Goal: Register for event/course: Register for event/course

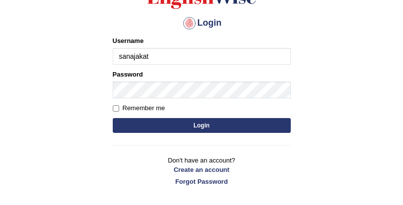
type input "sanajakat"
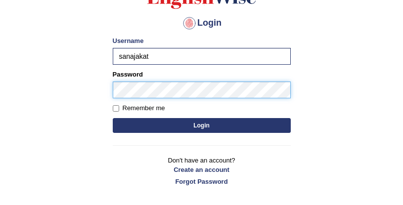
click at [113, 118] on button "Login" at bounding box center [202, 125] width 178 height 15
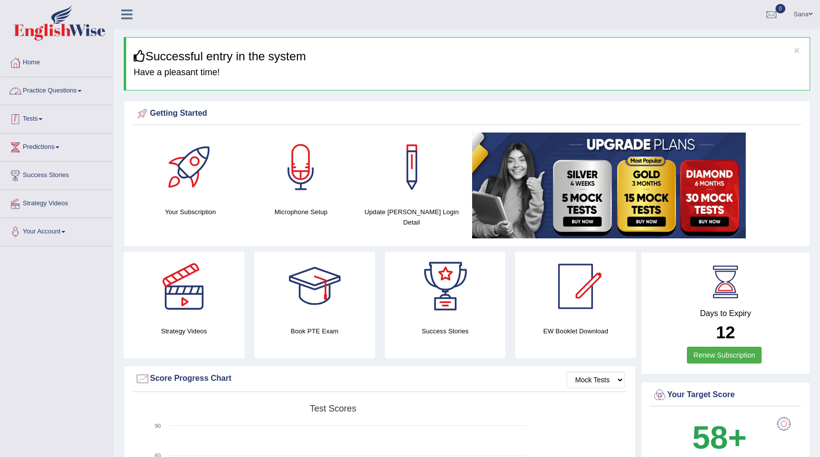
click at [32, 111] on link "Tests" at bounding box center [56, 117] width 113 height 25
click at [32, 111] on link "Tests" at bounding box center [55, 117] width 110 height 25
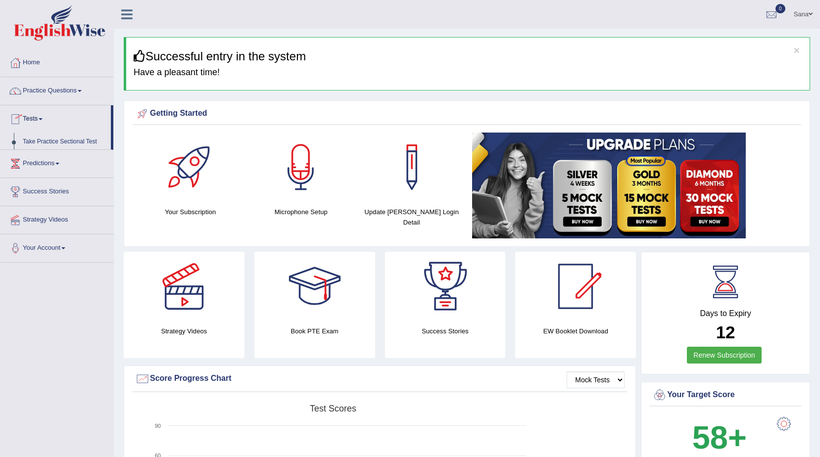
click at [32, 111] on link "Tests" at bounding box center [55, 117] width 110 height 25
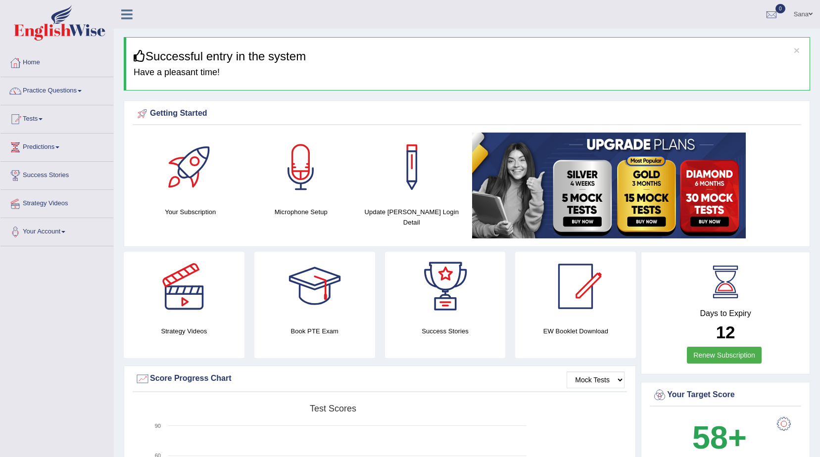
click at [32, 111] on link "Tests" at bounding box center [56, 117] width 113 height 25
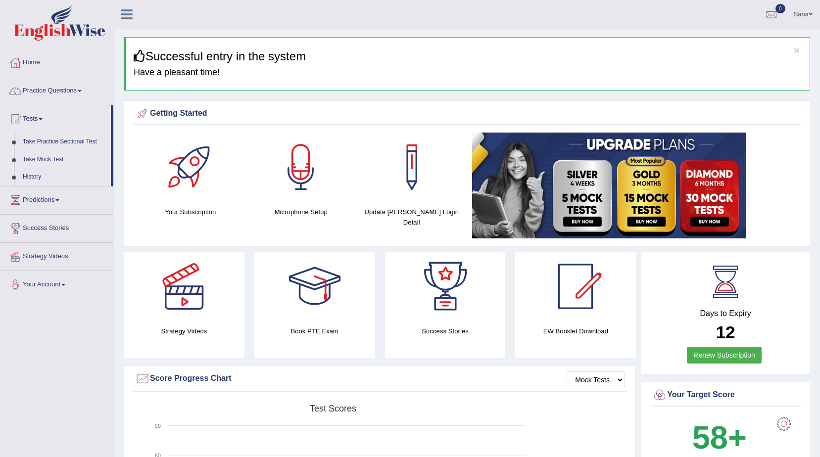
click at [52, 156] on link "Take Mock Test" at bounding box center [64, 160] width 93 height 18
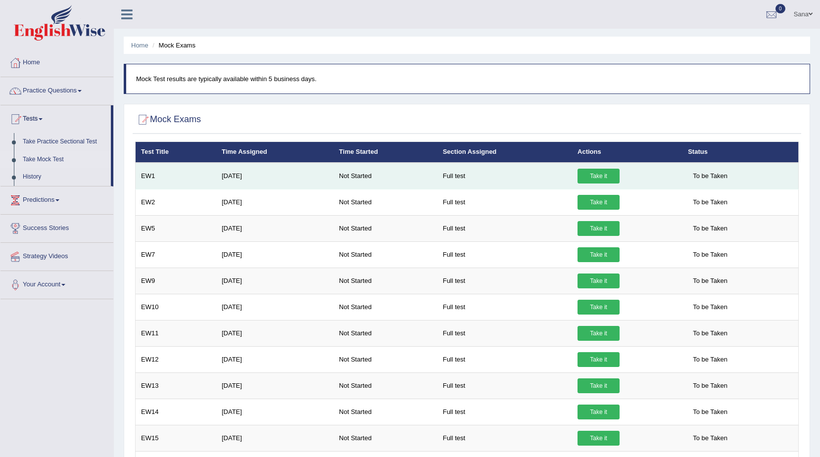
click at [587, 174] on link "Take it" at bounding box center [598, 176] width 42 height 15
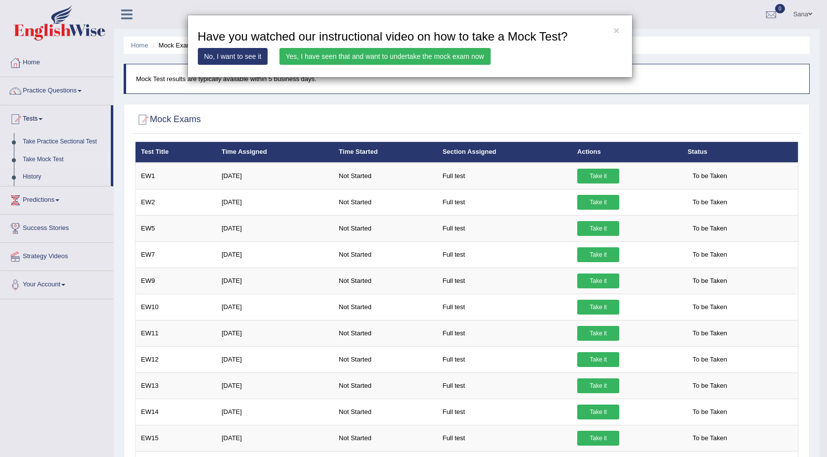
click at [343, 56] on link "Yes, I have seen that and want to undertake the mock exam now" at bounding box center [385, 56] width 211 height 17
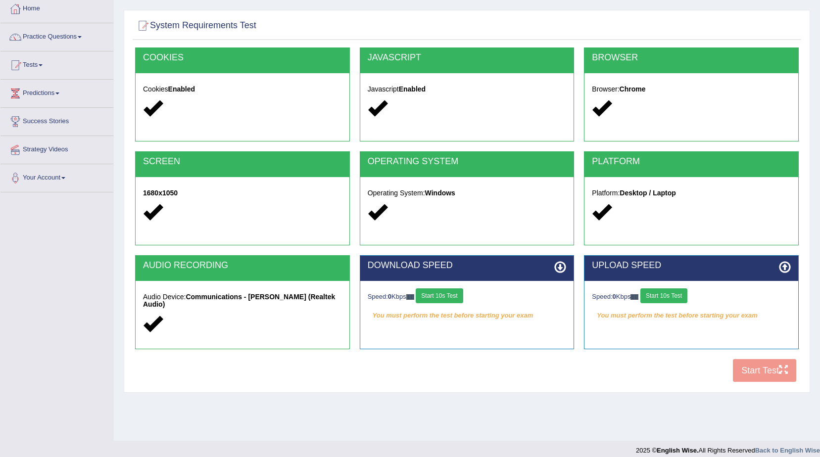
scroll to position [62, 0]
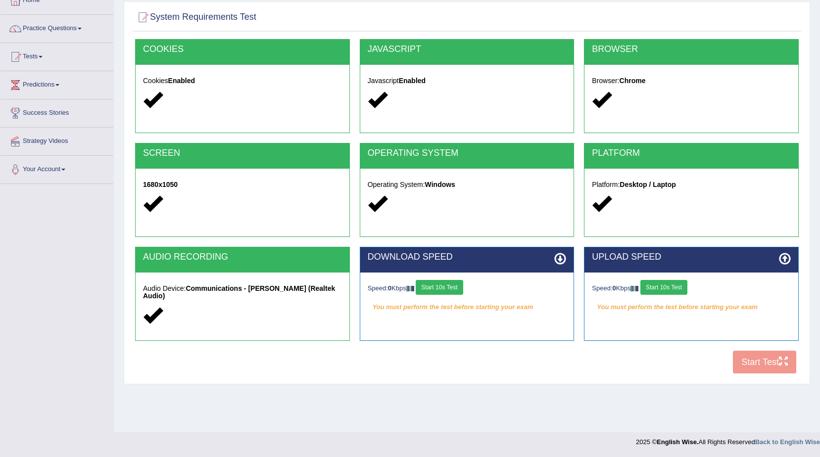
click at [473, 279] on div "Speed: 0 Kbps Start 10s Test You must perform the test before starting your exa…" at bounding box center [467, 297] width 214 height 49
drag, startPoint x: 473, startPoint y: 279, endPoint x: 442, endPoint y: 286, distance: 32.4
click at [442, 286] on button "Start 10s Test" at bounding box center [439, 287] width 47 height 15
click at [442, 286] on button "Start 10s Test" at bounding box center [449, 287] width 47 height 15
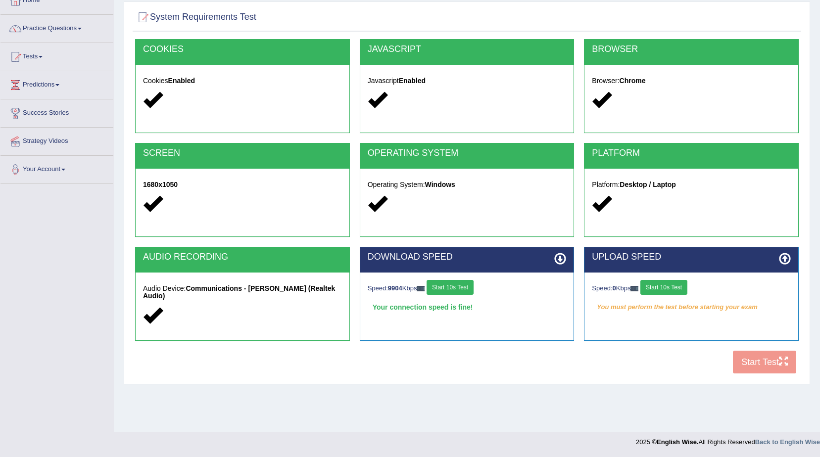
click at [656, 286] on button "Start 10s Test" at bounding box center [663, 287] width 47 height 15
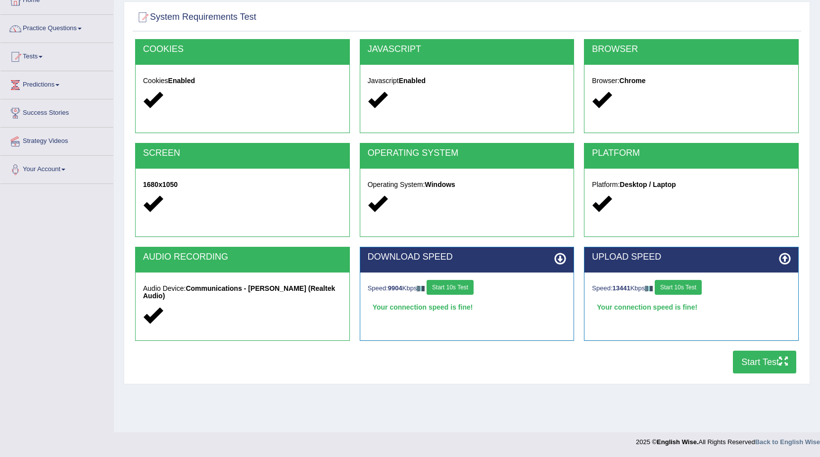
click at [781, 369] on button "Start Test" at bounding box center [764, 362] width 63 height 23
